Goal: Transaction & Acquisition: Purchase product/service

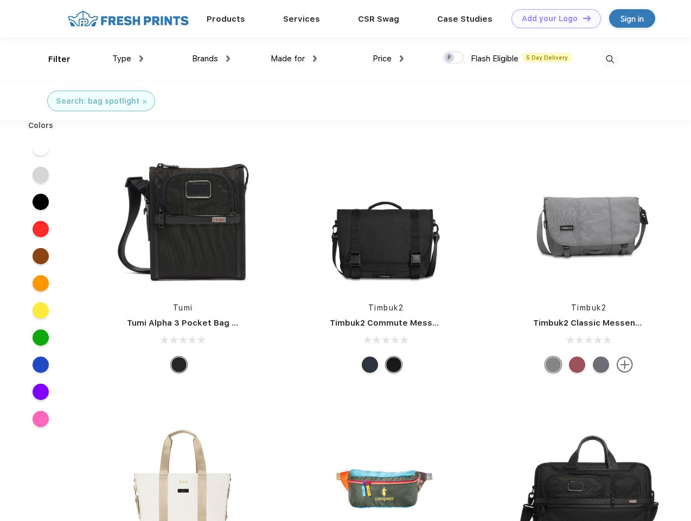
scroll to position [1, 0]
click at [552, 18] on link "Add your Logo Design Tool" at bounding box center [555, 18] width 89 height 19
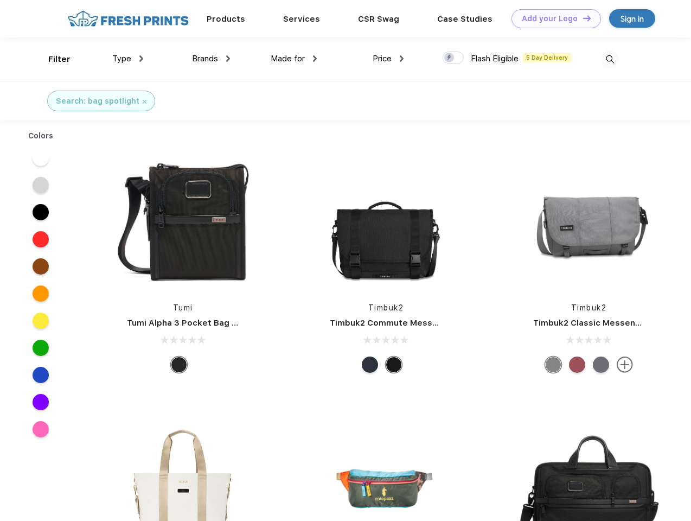
click at [0, 0] on div "Design Tool" at bounding box center [0, 0] width 0 height 0
click at [582, 18] on link "Add your Logo Design Tool" at bounding box center [555, 18] width 89 height 19
click at [52, 59] on div "Filter" at bounding box center [59, 59] width 22 height 12
click at [128, 59] on span "Type" at bounding box center [121, 59] width 19 height 10
click at [211, 59] on span "Brands" at bounding box center [205, 59] width 26 height 10
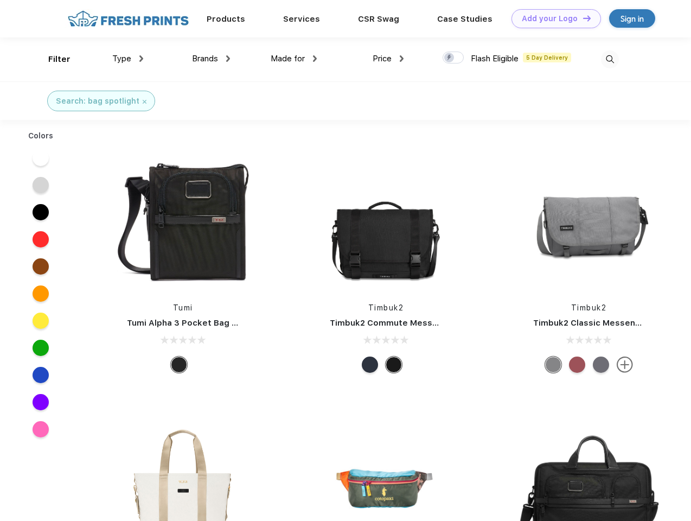
click at [294, 59] on span "Made for" at bounding box center [288, 59] width 34 height 10
click at [388, 59] on span "Price" at bounding box center [382, 59] width 19 height 10
click at [453, 58] on div at bounding box center [453, 58] width 21 height 12
click at [450, 58] on input "checkbox" at bounding box center [446, 54] width 7 height 7
click at [610, 59] on img at bounding box center [610, 59] width 18 height 18
